Goal: Task Accomplishment & Management: Manage account settings

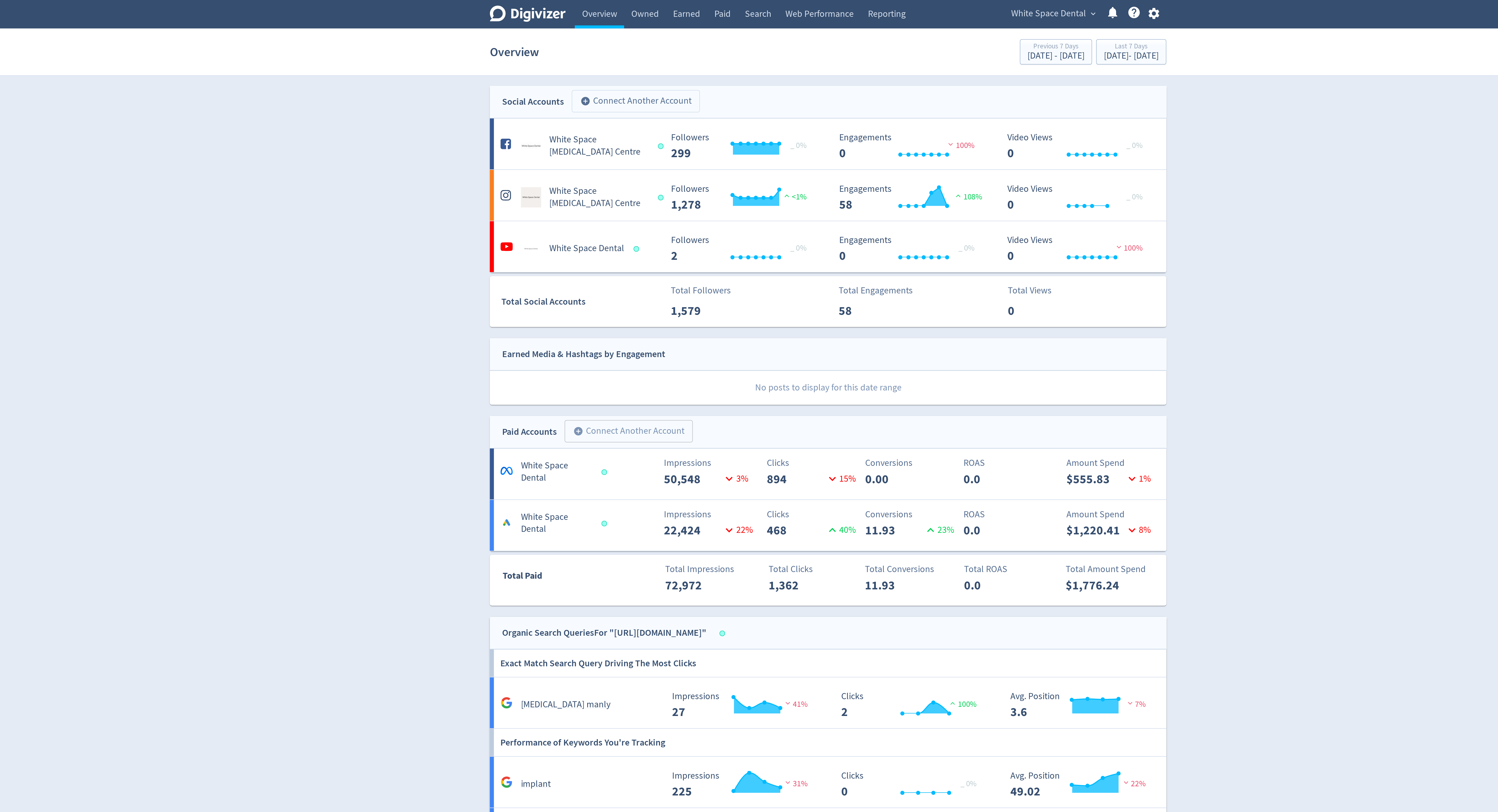
click at [650, 46] on button "add_circle Connect Another Account" at bounding box center [652, 51] width 64 height 11
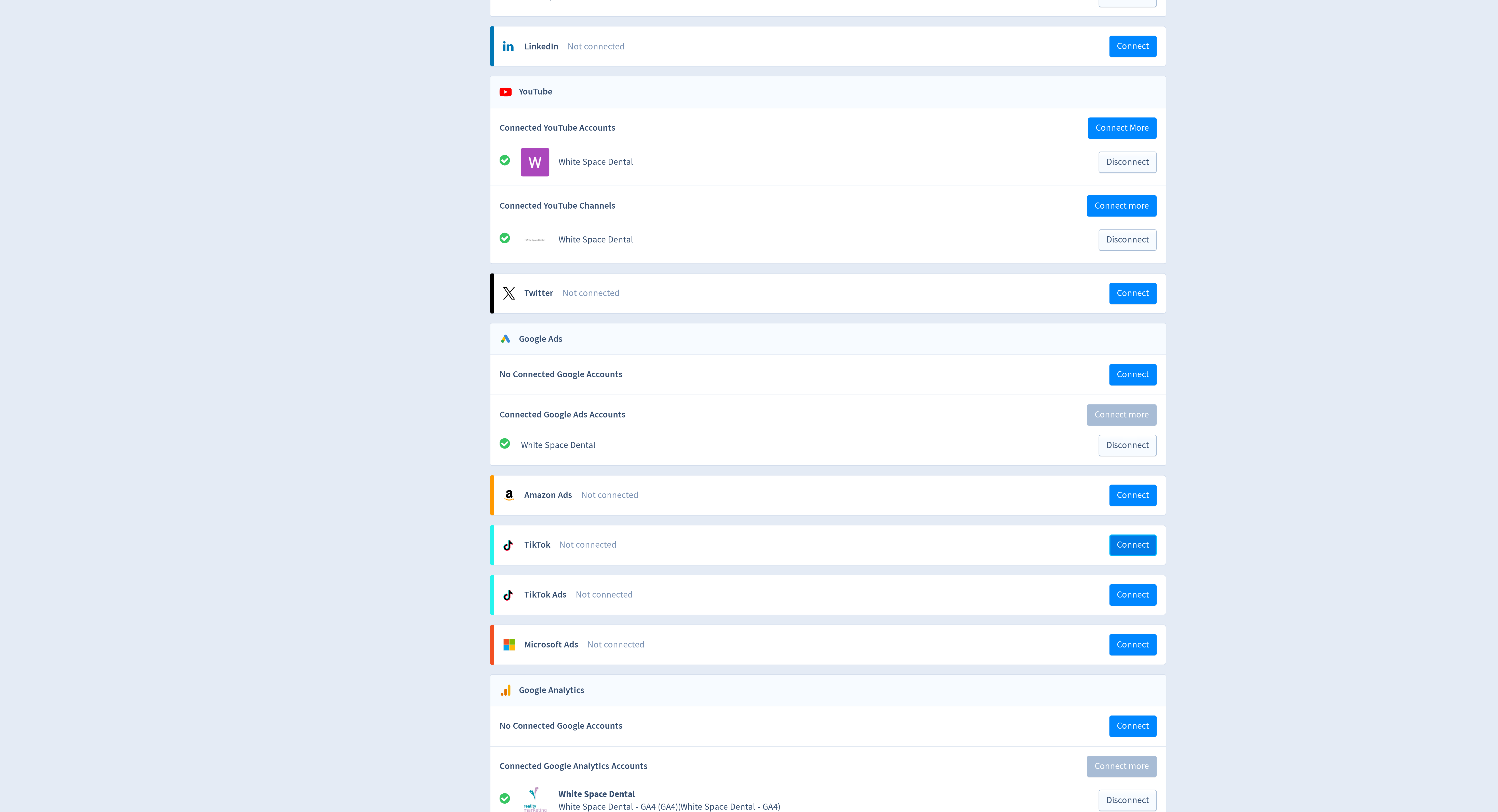
click at [899, 480] on span "Connect" at bounding box center [902, 477] width 16 height 5
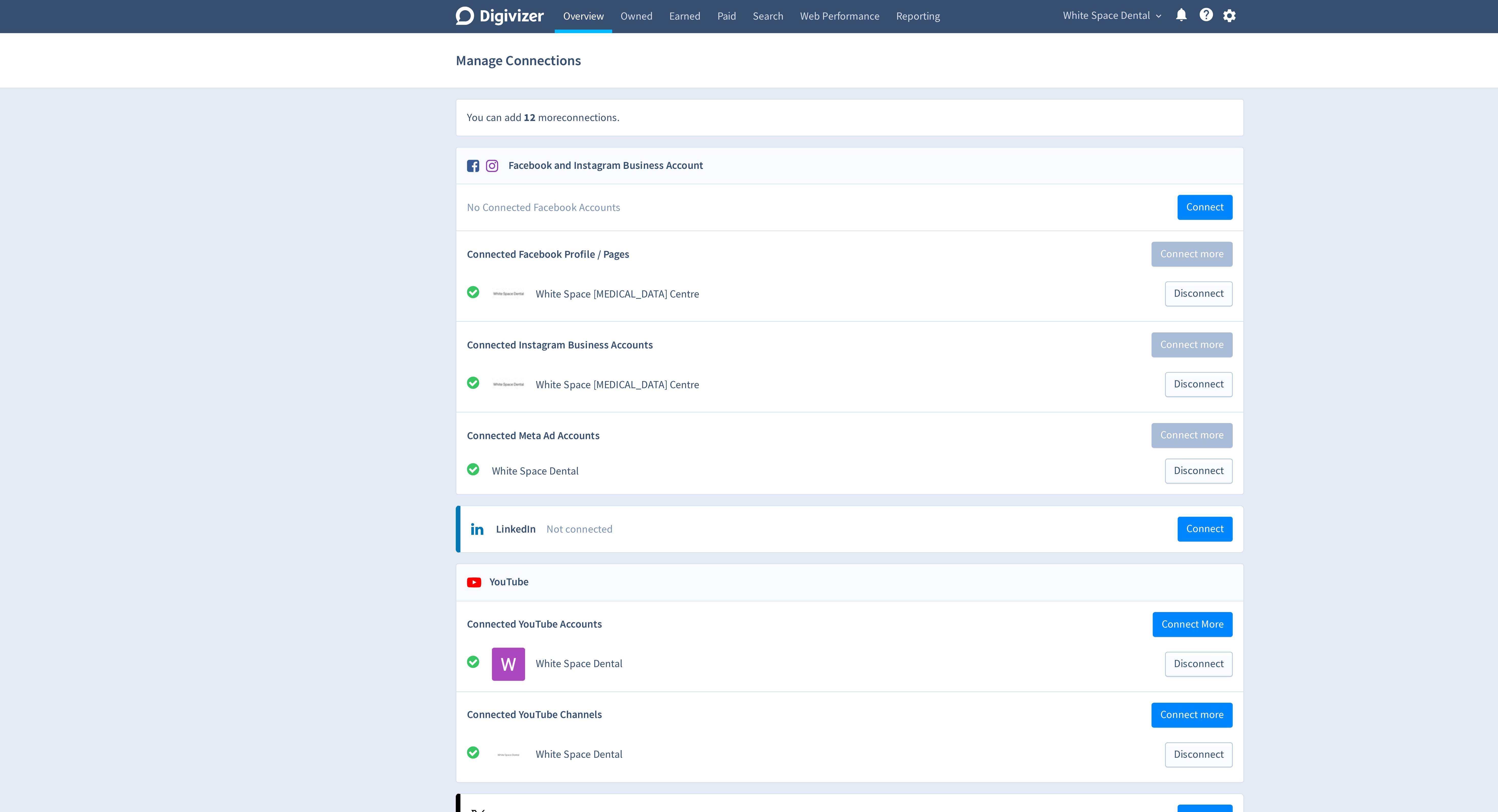
click at [637, 8] on link "Overview" at bounding box center [634, 7] width 24 height 15
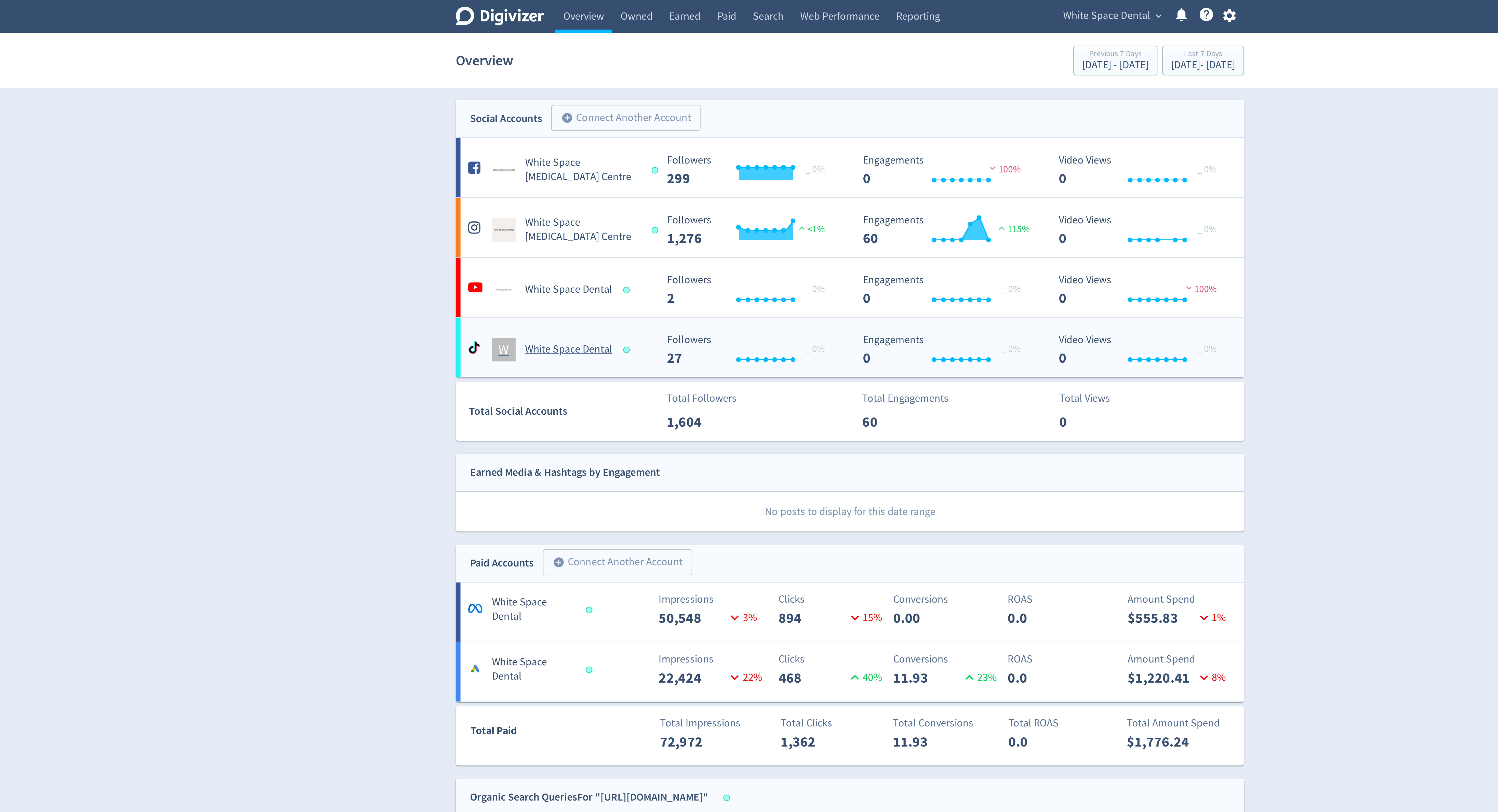
click at [636, 144] on div "W White Space Dental" at bounding box center [623, 148] width 84 height 15
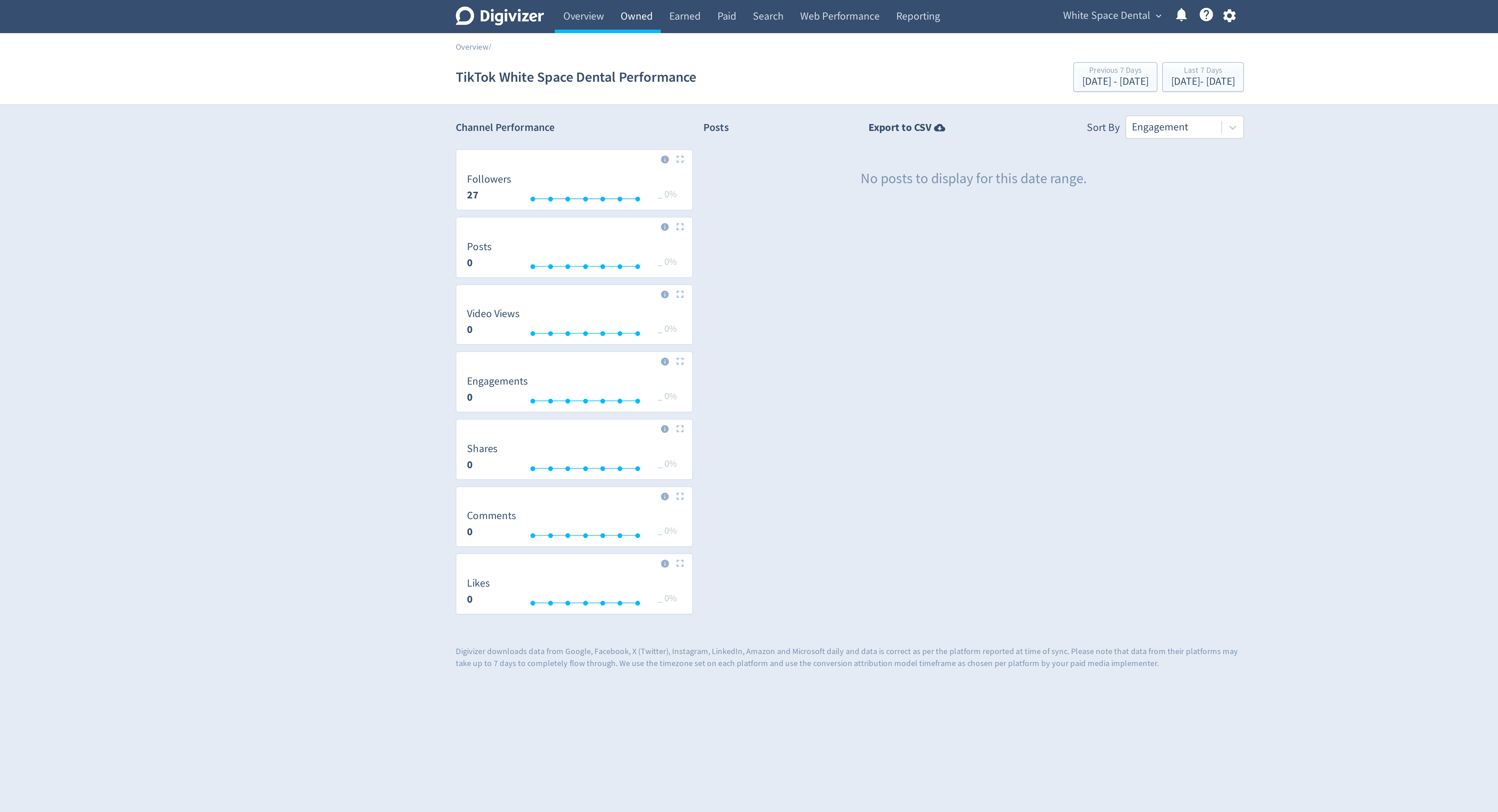
click at [657, 7] on link "Owned" at bounding box center [657, 7] width 21 height 15
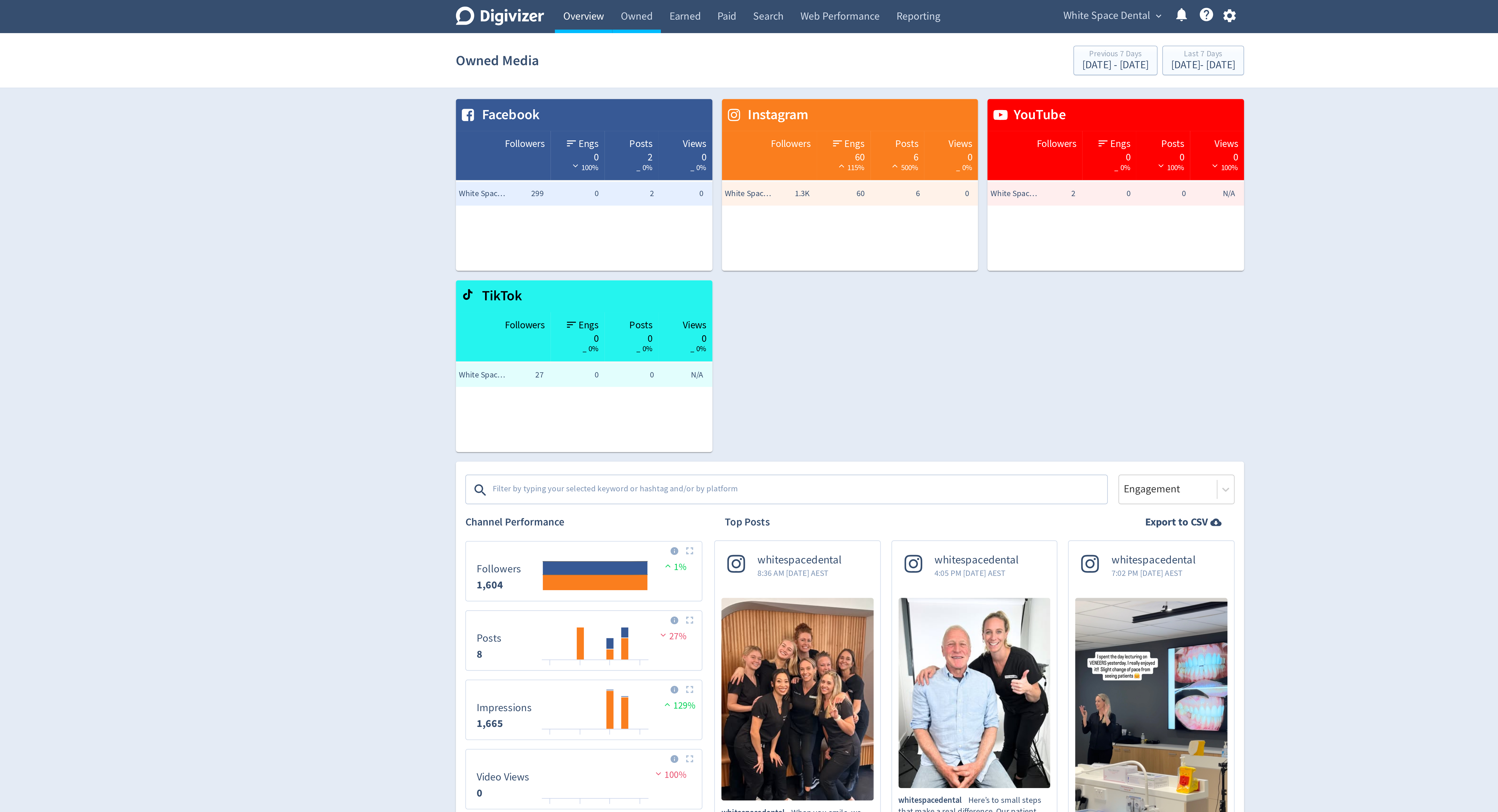
click at [627, 5] on link "Overview" at bounding box center [634, 7] width 24 height 15
